Goal: Navigation & Orientation: Find specific page/section

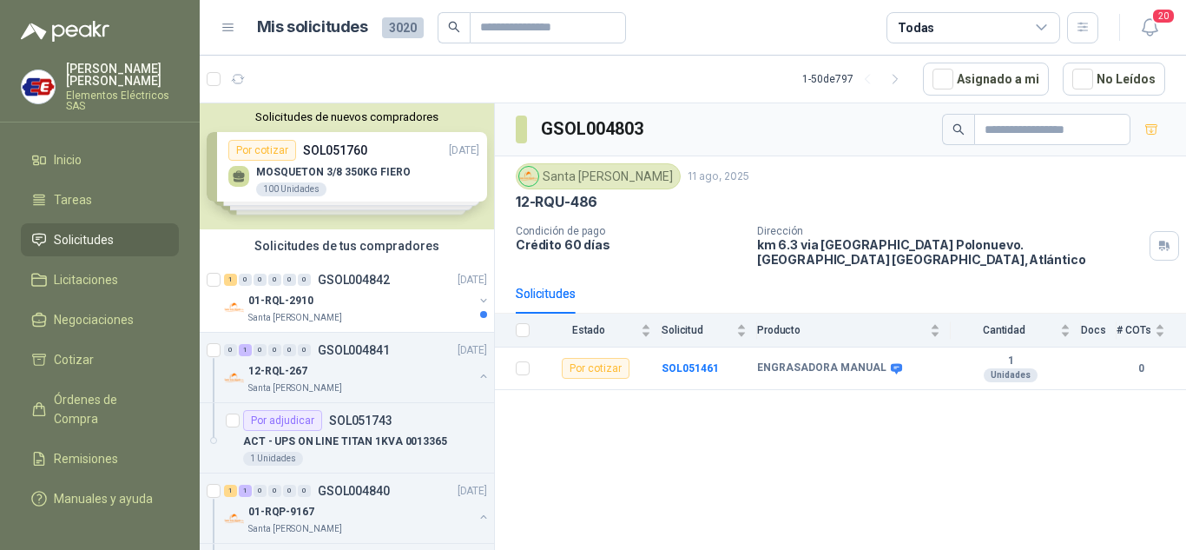
scroll to position [3388, 0]
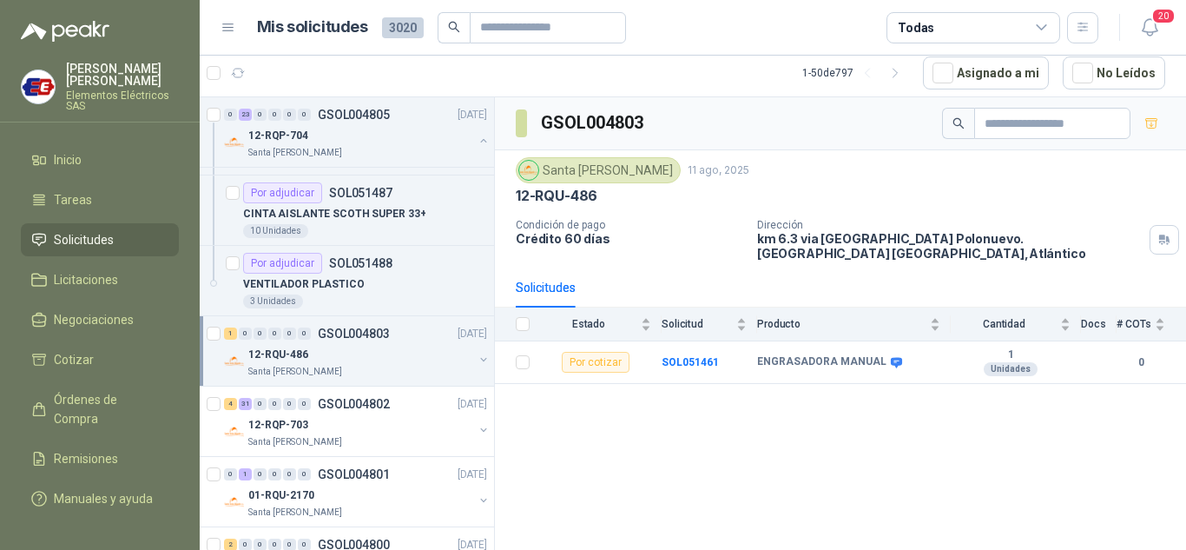
click at [93, 234] on span "Solicitudes" at bounding box center [84, 239] width 60 height 19
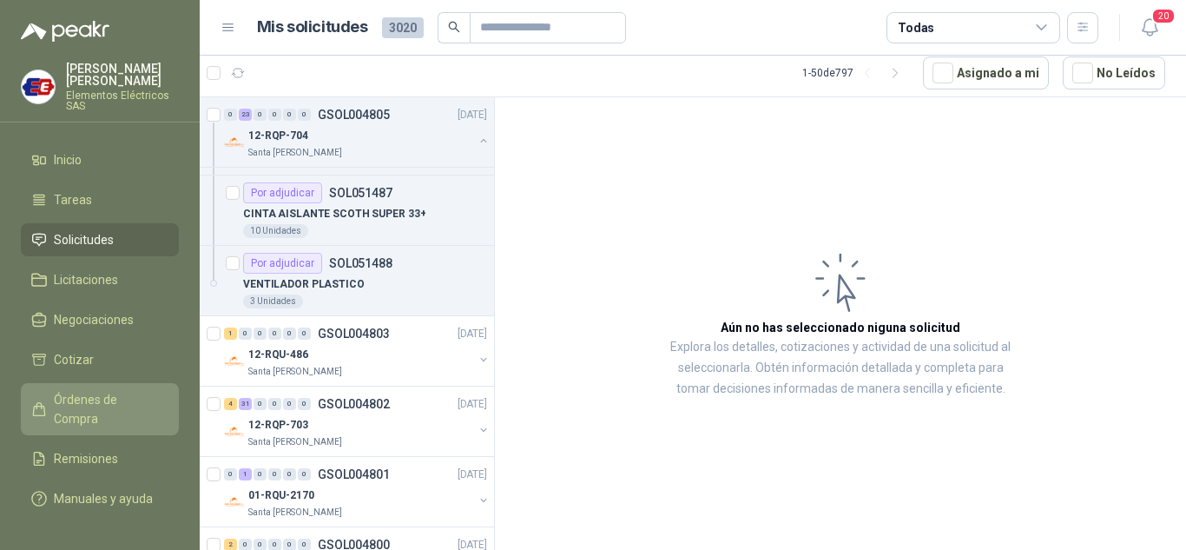
click at [92, 398] on span "Órdenes de Compra" at bounding box center [108, 409] width 109 height 38
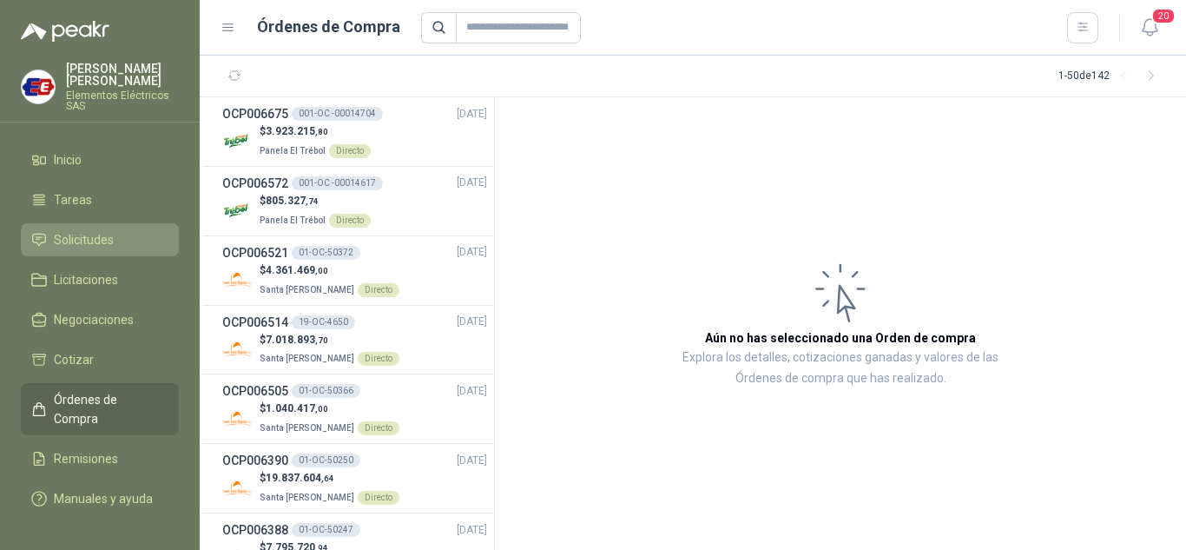
click at [82, 241] on span "Solicitudes" at bounding box center [84, 239] width 60 height 19
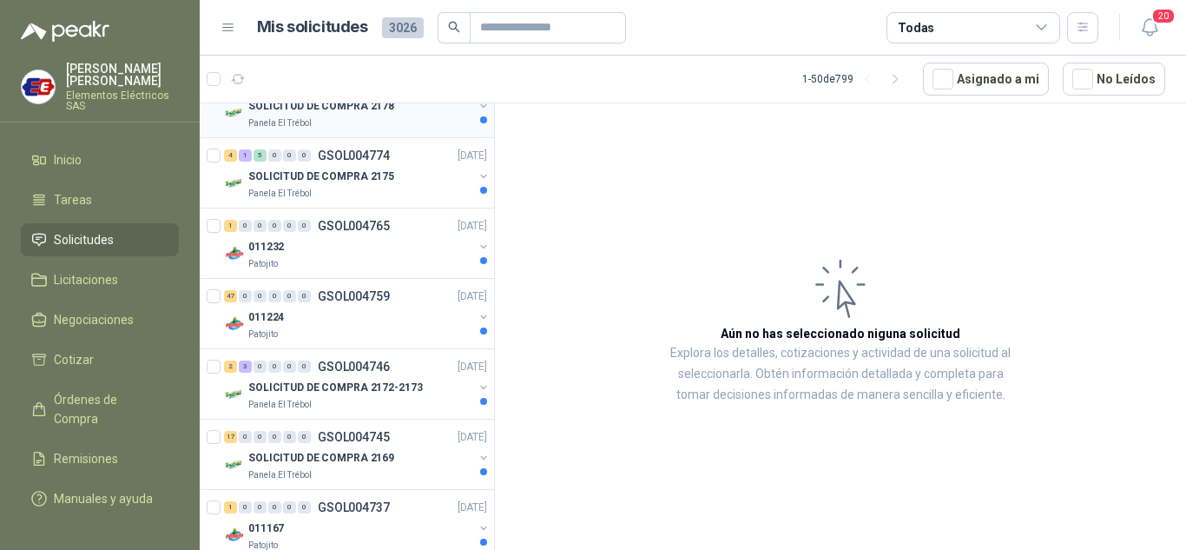
scroll to position [2345, 0]
